Goal: Use online tool/utility: Utilize a website feature to perform a specific function

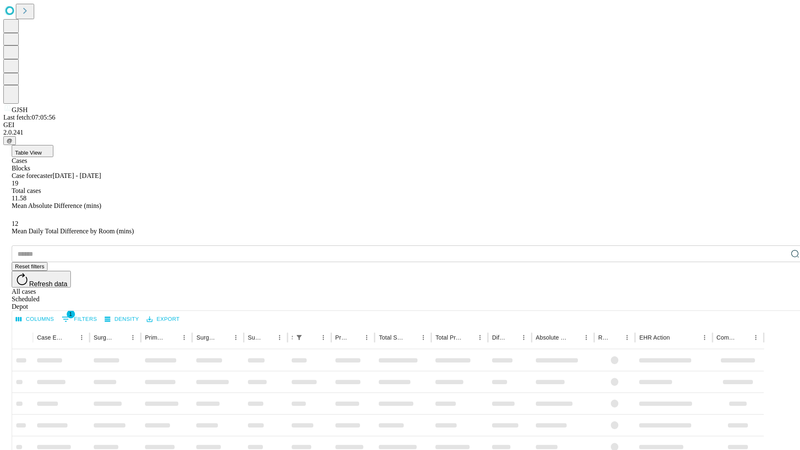
click at [42, 150] on span "Table View" at bounding box center [28, 153] width 27 height 6
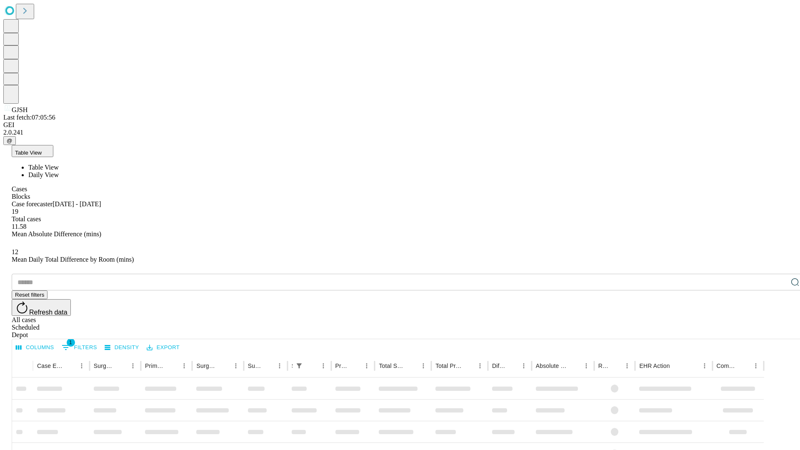
click at [59, 171] on span "Daily View" at bounding box center [43, 174] width 30 height 7
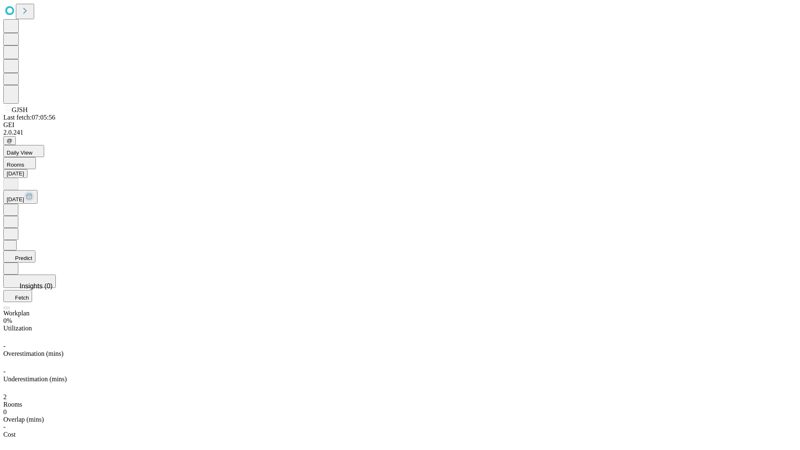
click at [35, 250] on button "Predict" at bounding box center [19, 256] width 32 height 12
